Goal: Task Accomplishment & Management: Manage account settings

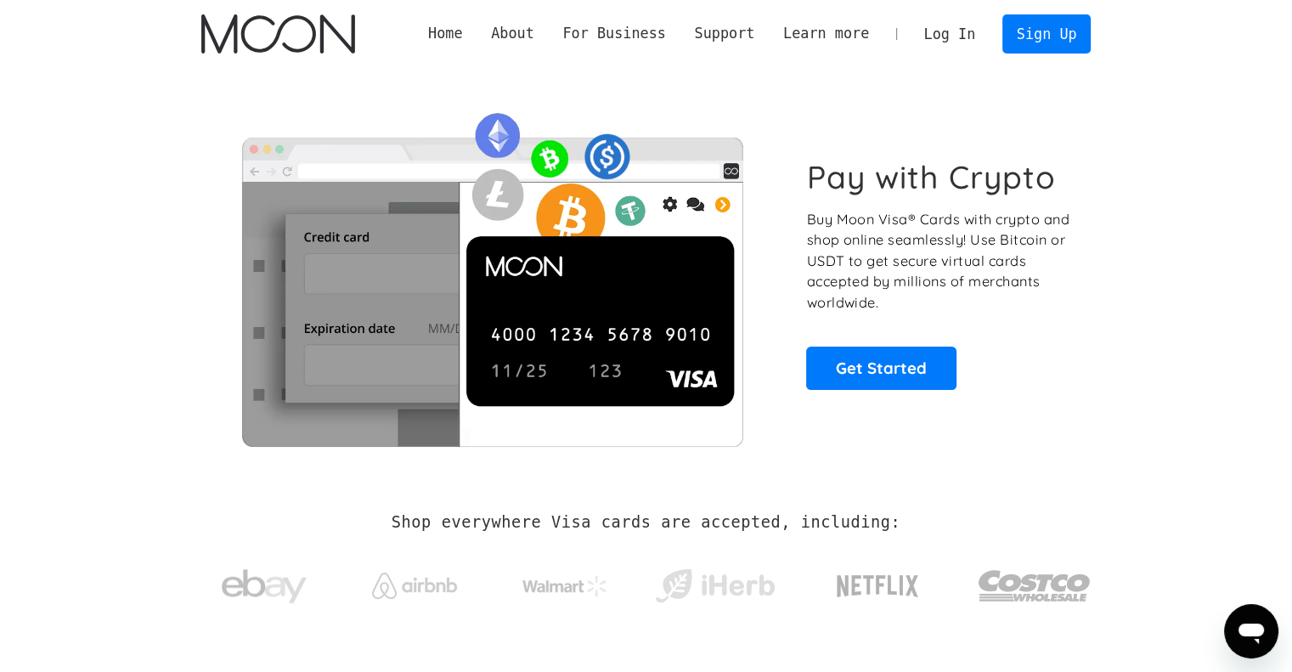
click at [955, 27] on link "Log In" at bounding box center [949, 33] width 80 height 37
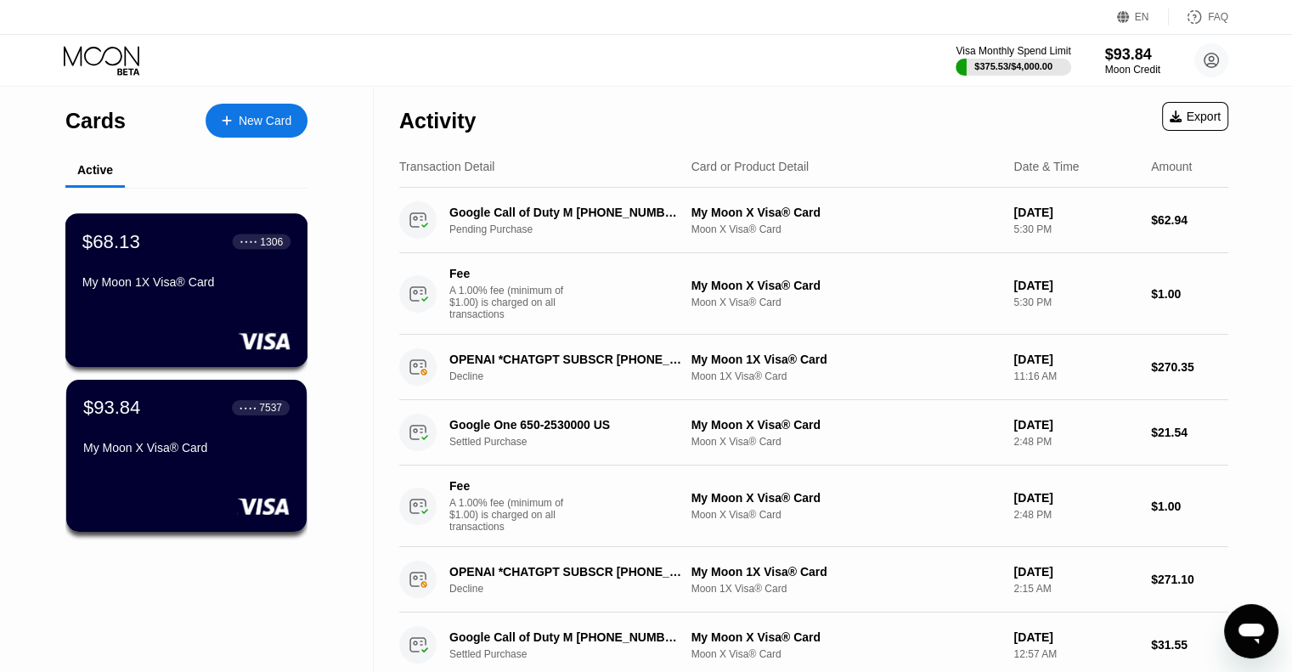
click at [128, 249] on div "$68.13" at bounding box center [111, 241] width 58 height 22
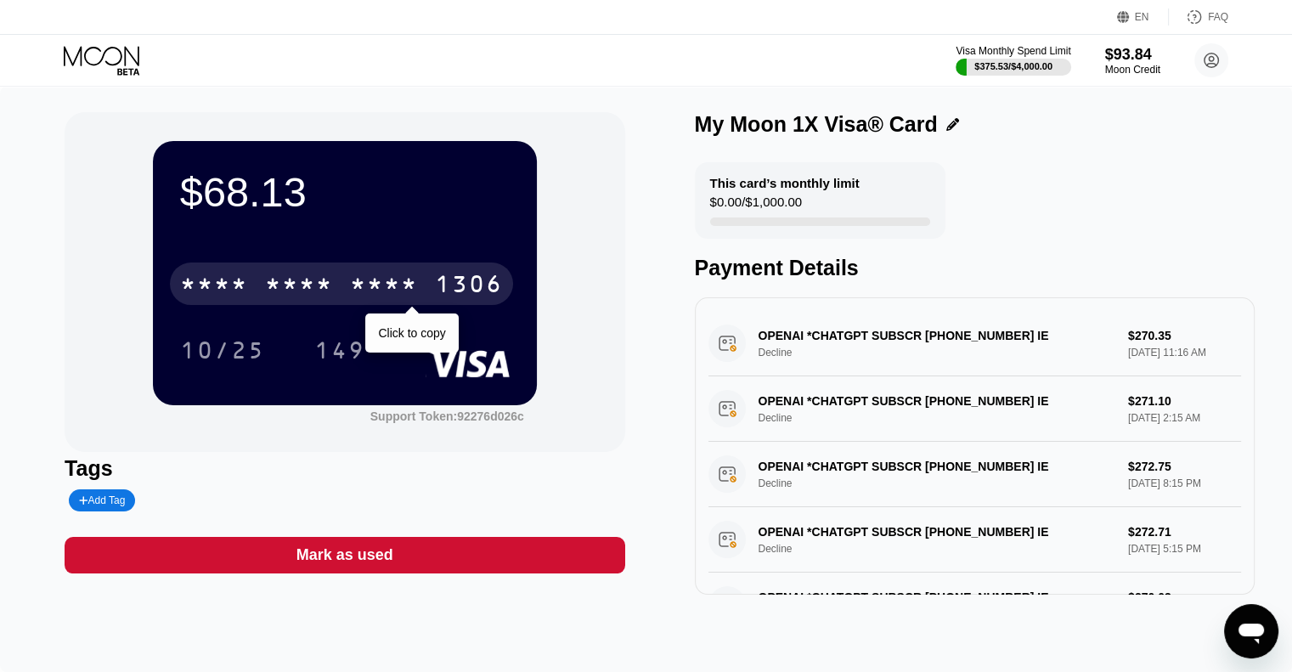
click at [346, 284] on div "* * * * * * * * * * * * 1306" at bounding box center [341, 283] width 343 height 42
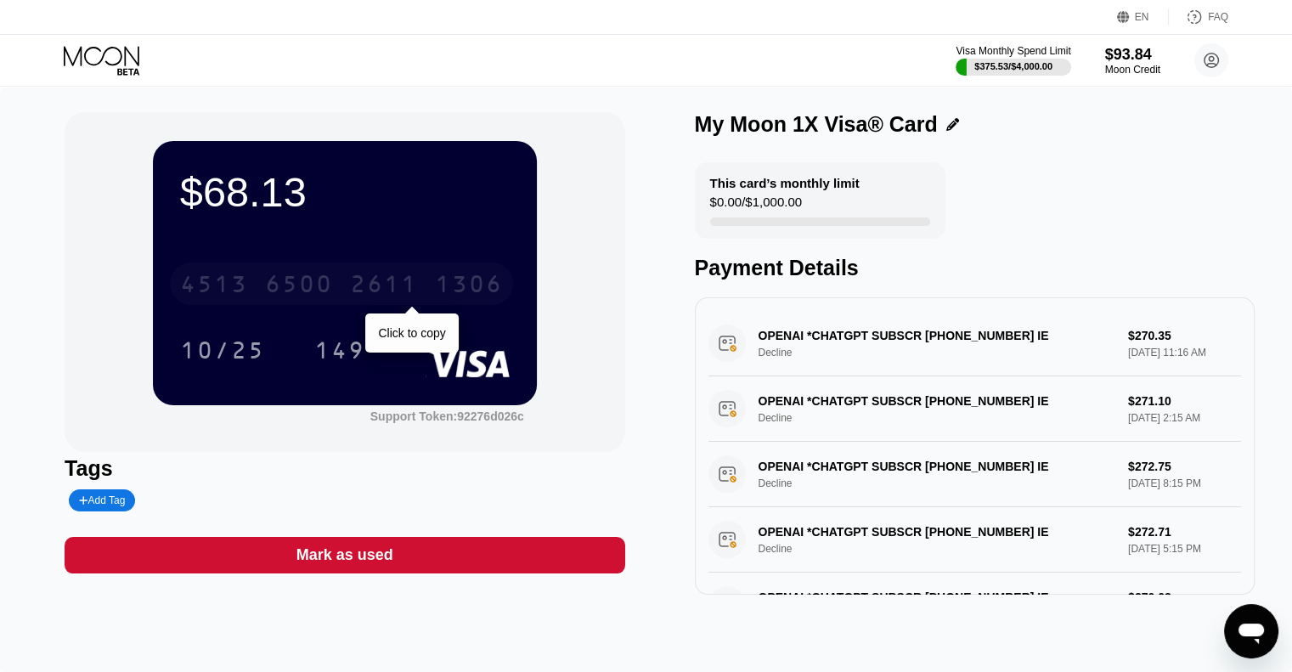
click at [204, 284] on div "4513" at bounding box center [214, 286] width 68 height 27
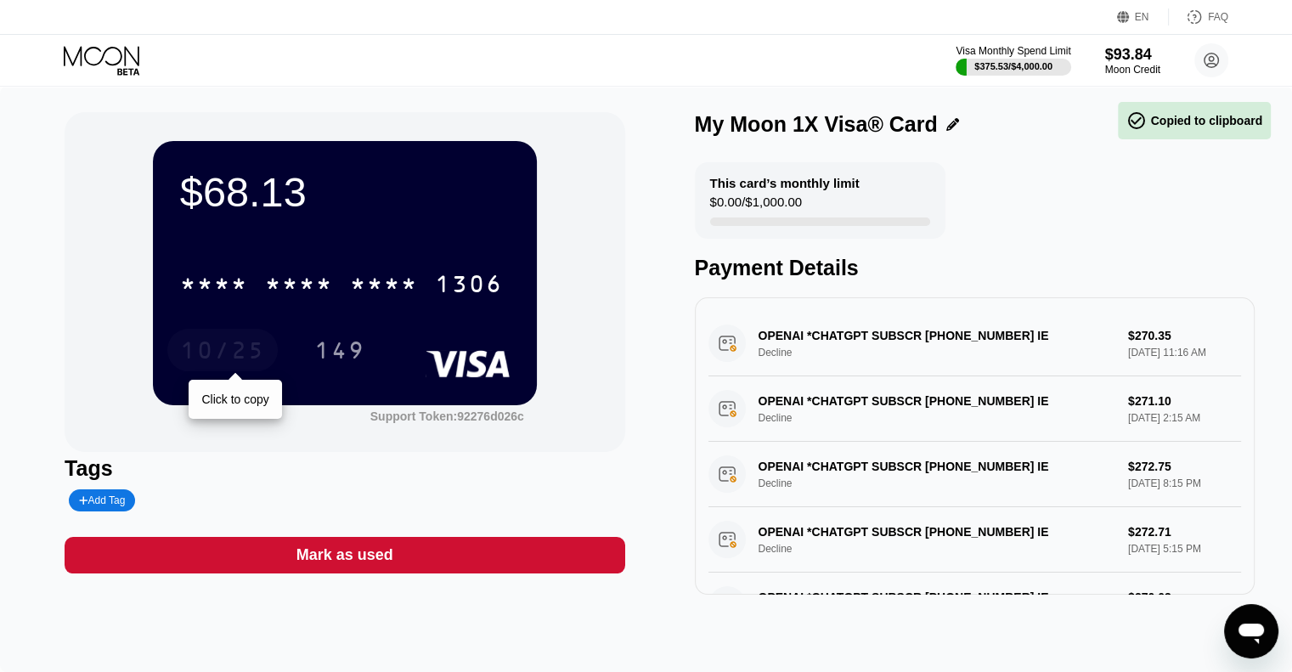
click at [217, 351] on div "10/25" at bounding box center [222, 352] width 85 height 27
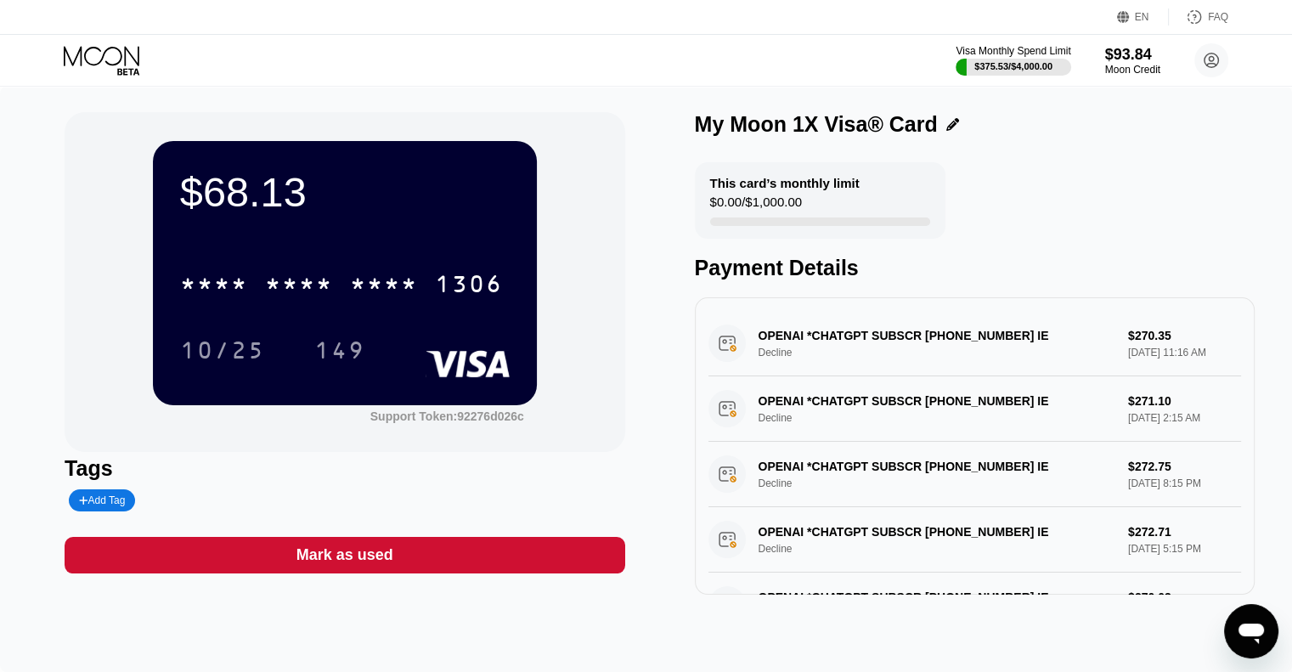
click at [140, 329] on div "$68.13 * * * * * * * * * * * * 1306 10/25 149 Support Token: 92276d026c" at bounding box center [345, 282] width 560 height 340
click at [346, 335] on div "149" at bounding box center [339, 350] width 76 height 42
